Goal: Navigation & Orientation: Find specific page/section

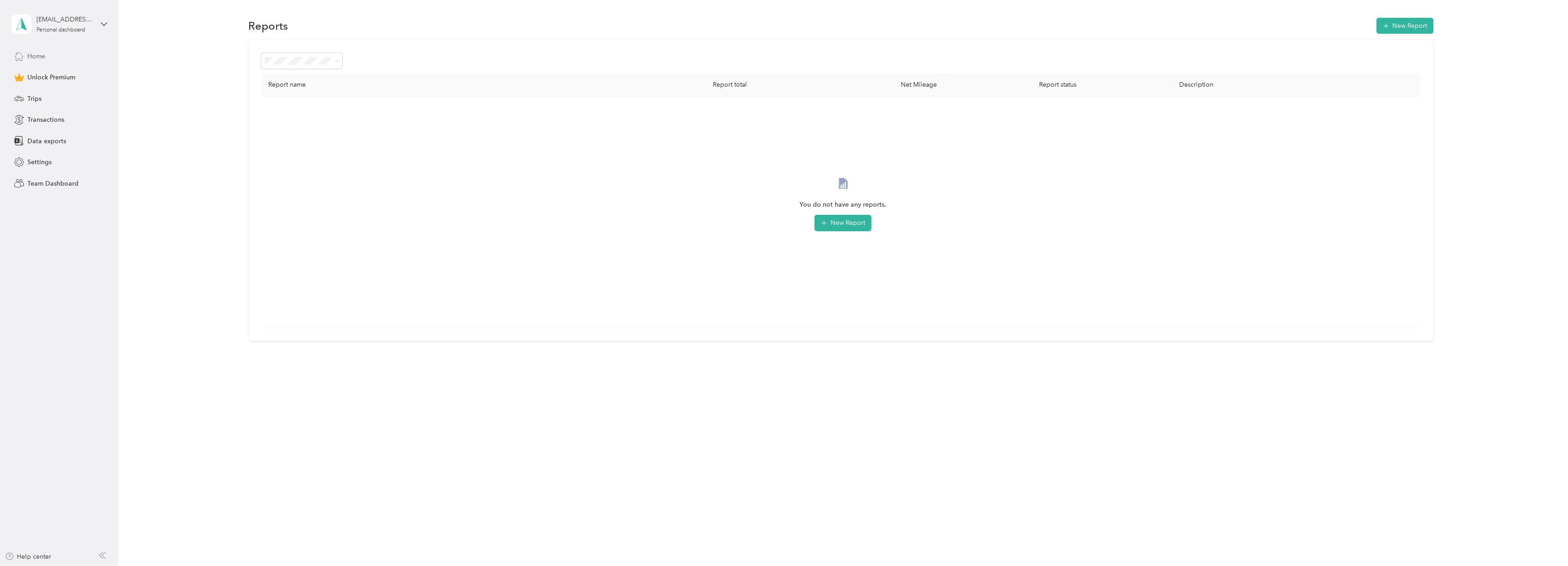
click at [37, 54] on span "Home" at bounding box center [36, 56] width 18 height 10
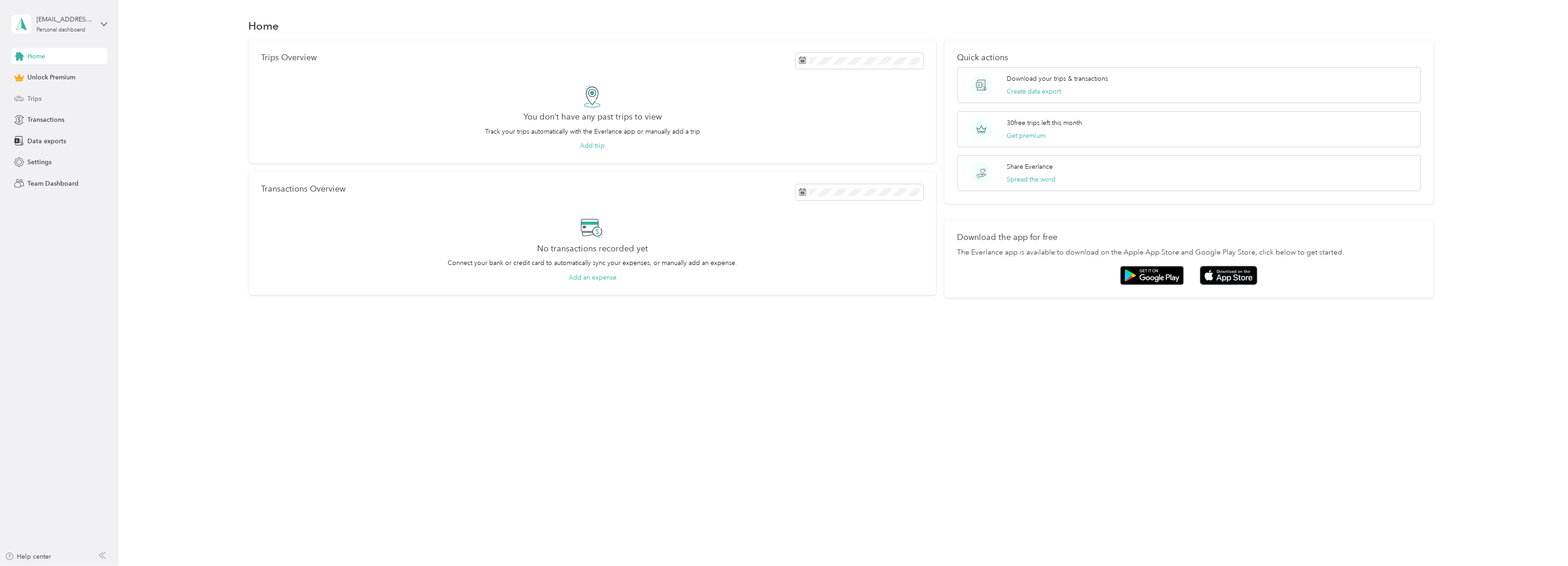
click at [43, 102] on div "Trips" at bounding box center [60, 98] width 96 height 16
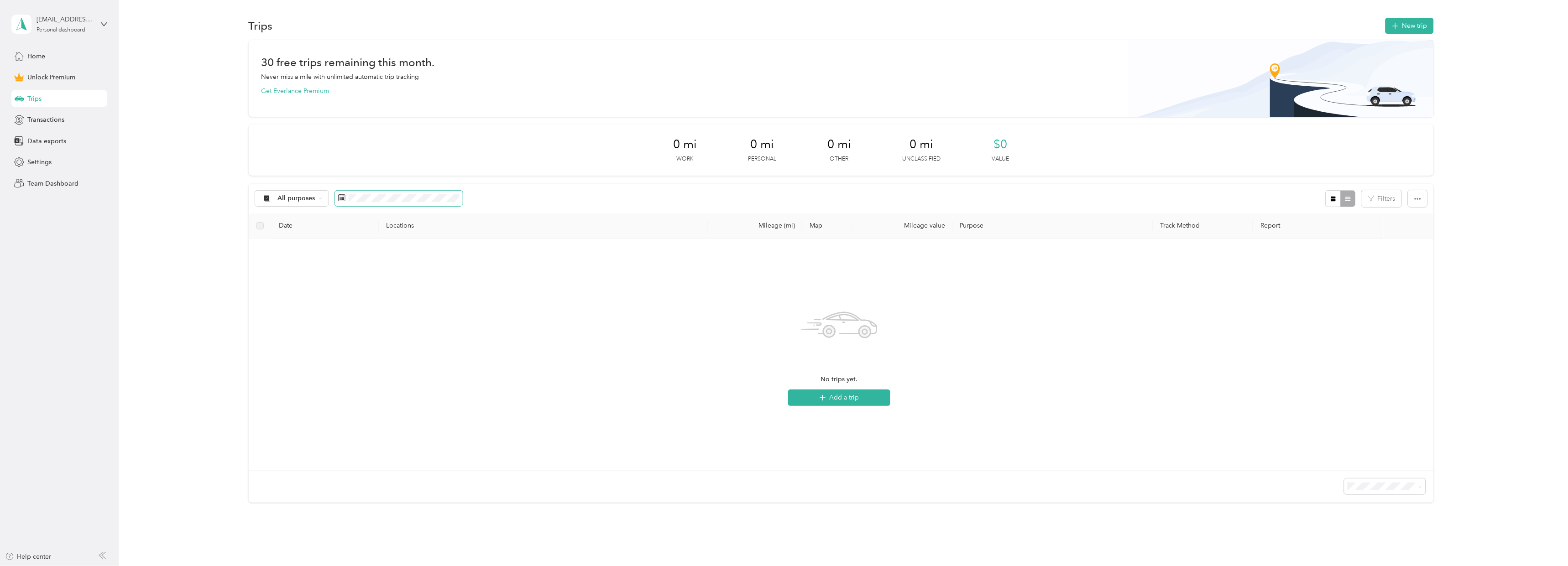
click at [383, 201] on span at bounding box center [399, 198] width 128 height 15
click at [346, 196] on span at bounding box center [399, 198] width 128 height 15
click at [305, 204] on div "All purposes" at bounding box center [292, 198] width 74 height 15
click at [380, 204] on span at bounding box center [399, 198] width 128 height 15
click at [379, 204] on span at bounding box center [399, 198] width 128 height 15
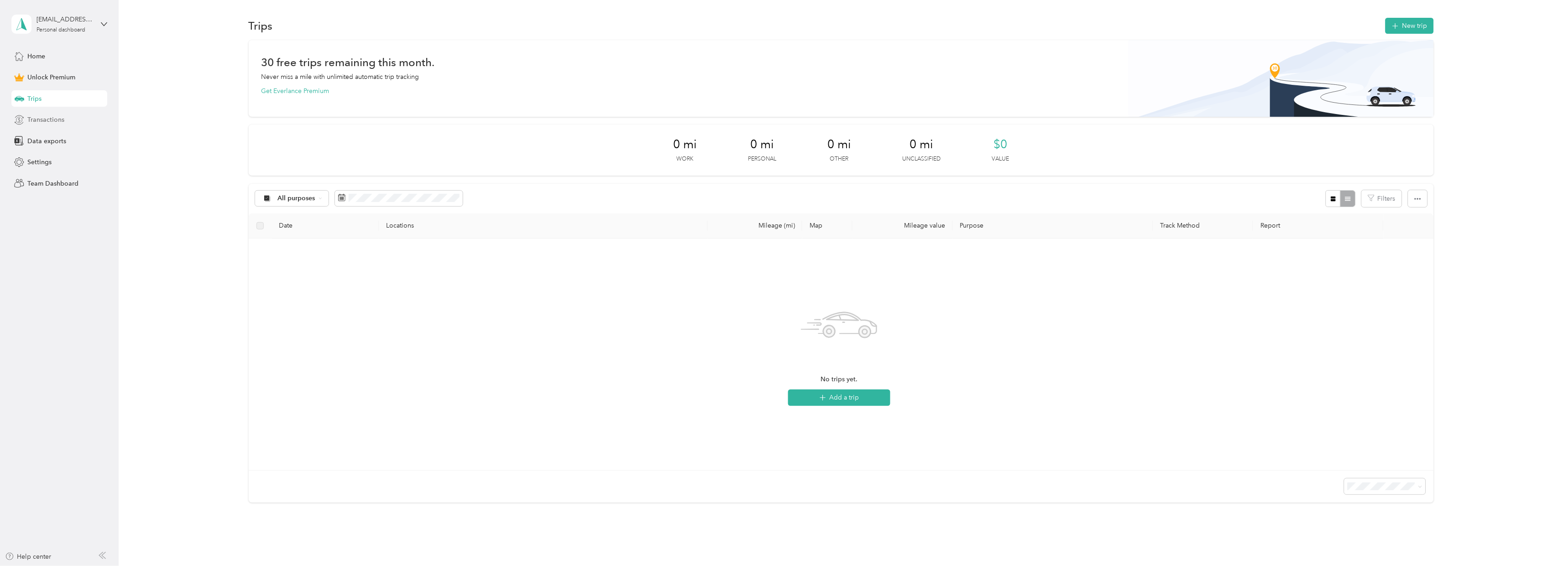
click at [42, 121] on span "Transactions" at bounding box center [46, 119] width 37 height 10
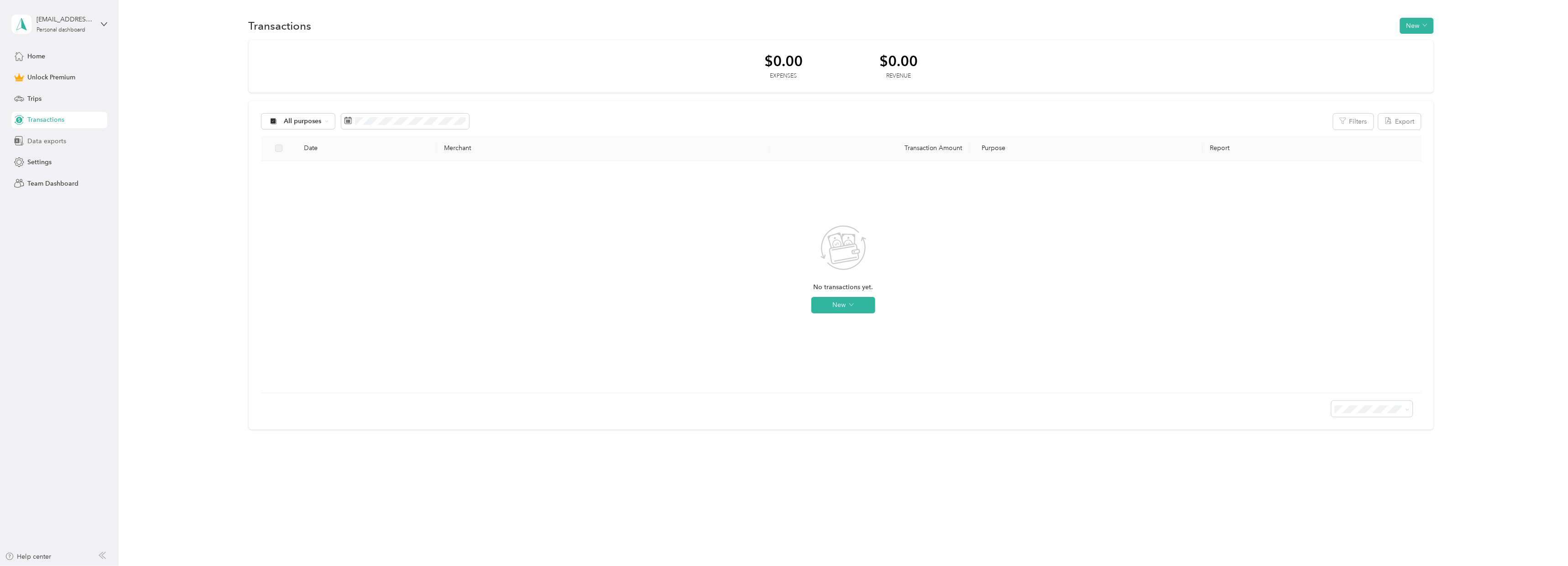
click at [35, 146] on div "Data exports" at bounding box center [60, 141] width 96 height 16
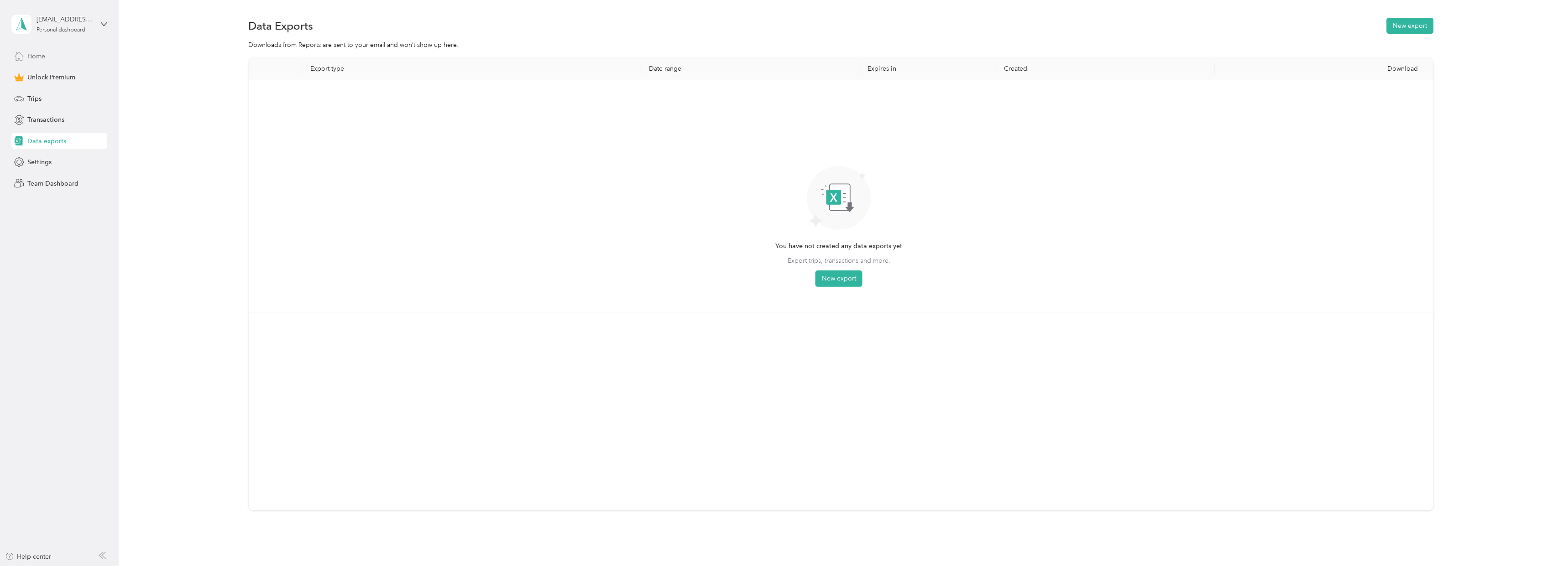
click at [30, 57] on span "Home" at bounding box center [36, 56] width 18 height 10
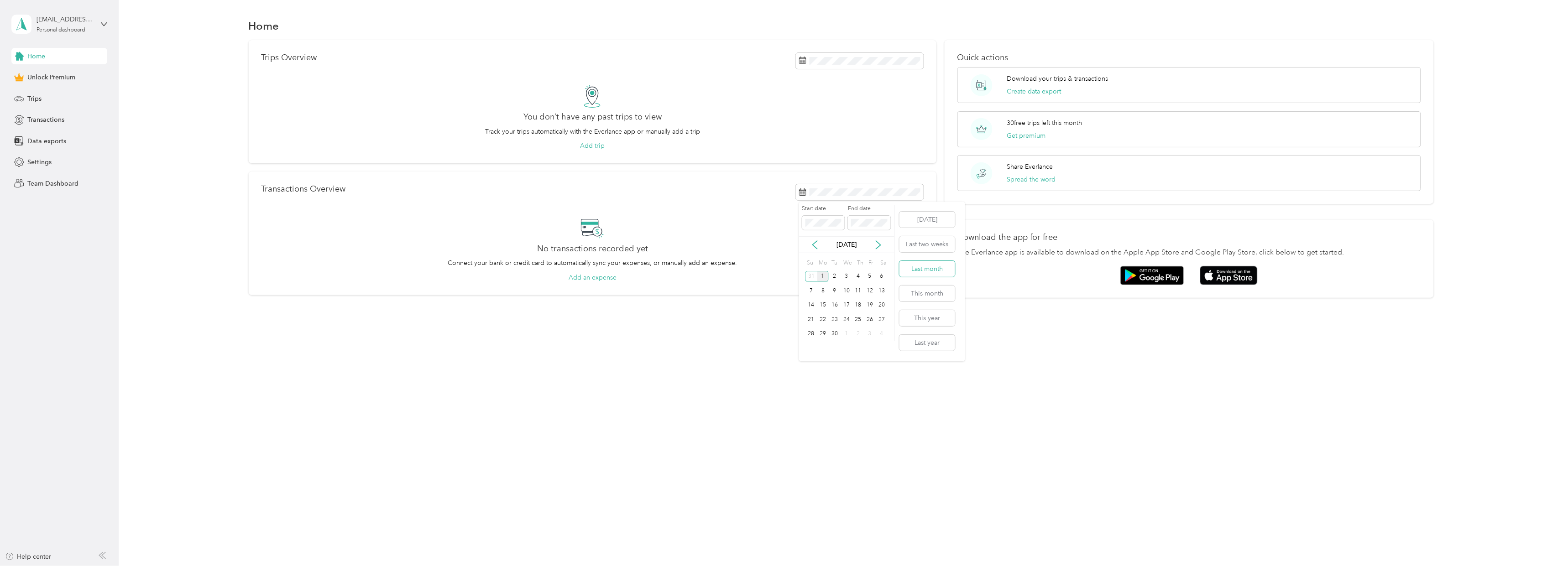
click at [924, 273] on button "Last month" at bounding box center [927, 269] width 56 height 16
click at [23, 162] on icon at bounding box center [19, 162] width 10 height 10
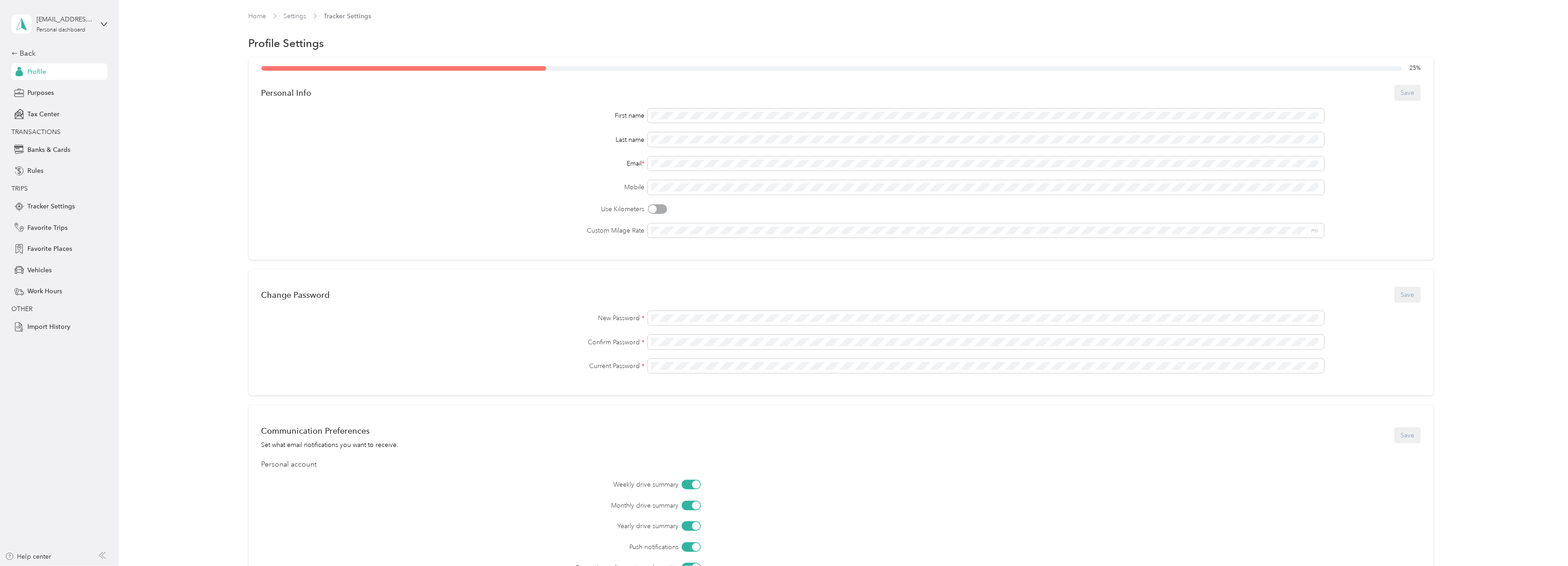
click at [35, 73] on span "Profile" at bounding box center [36, 71] width 18 height 10
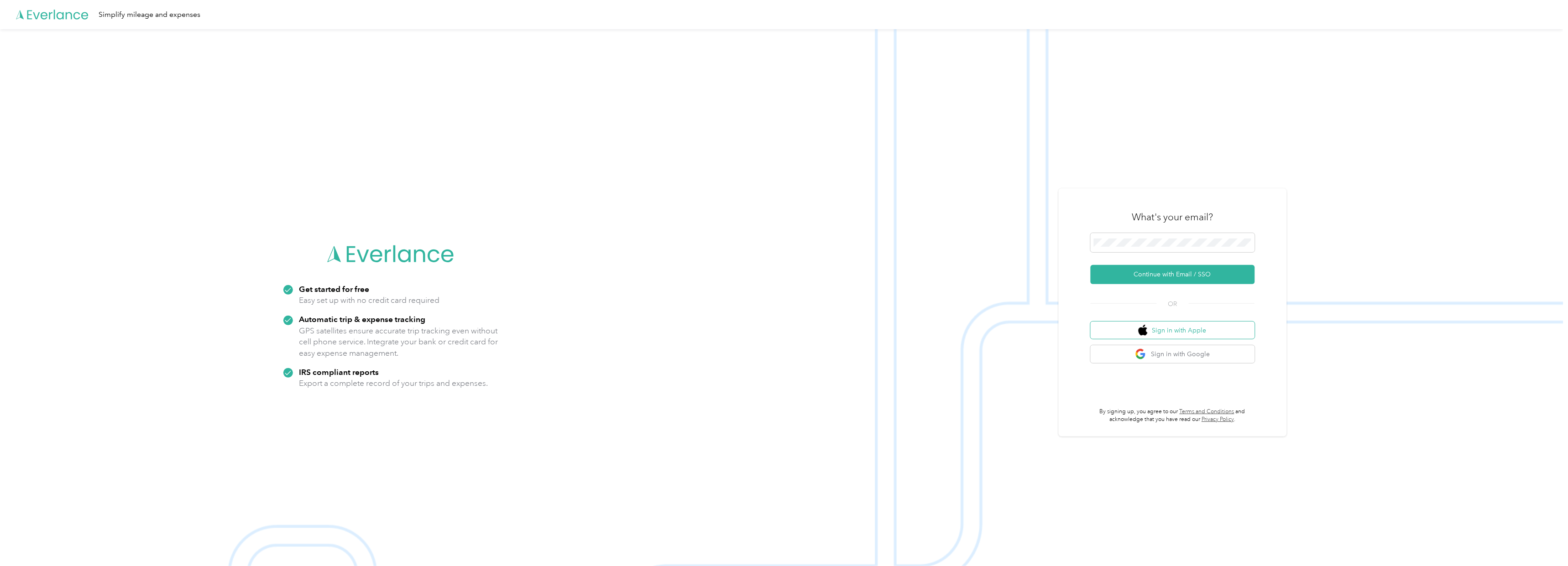
click at [1204, 330] on button "Sign in with Apple" at bounding box center [1172, 330] width 164 height 18
click at [1204, 268] on button "Continue with Email / SSO" at bounding box center [1172, 268] width 164 height 19
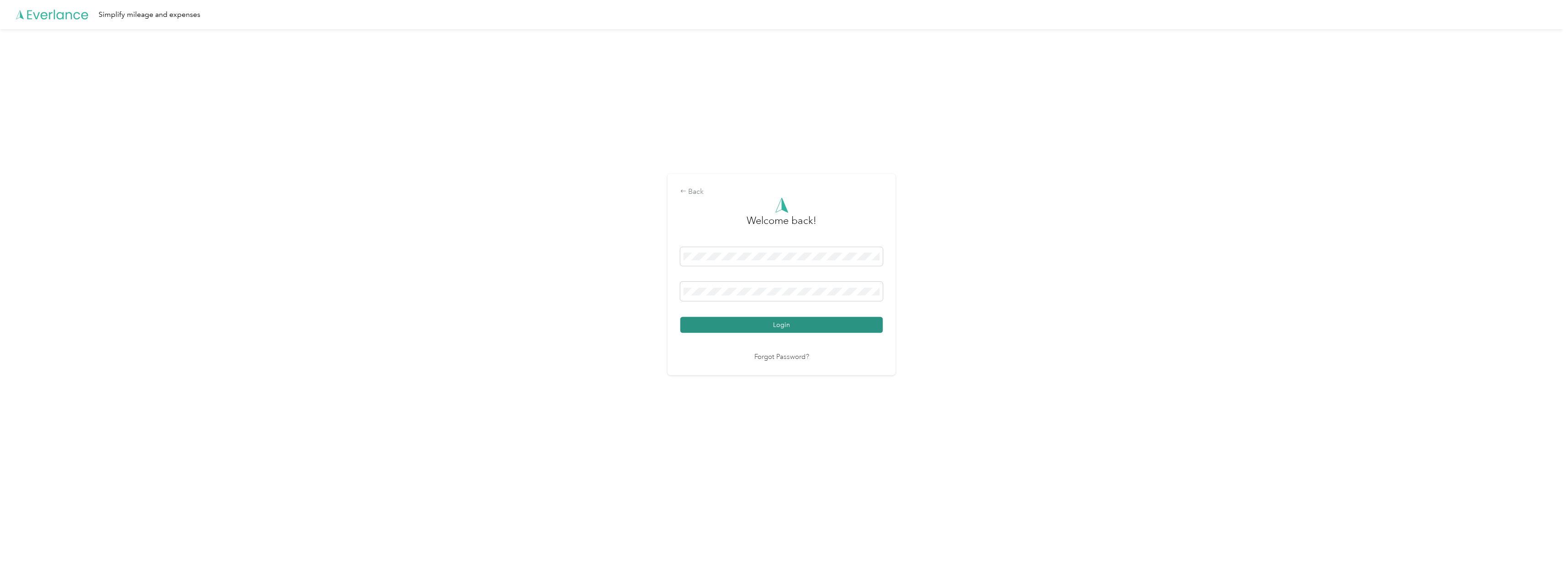
click at [741, 326] on button "Login" at bounding box center [781, 325] width 202 height 16
